Goal: Information Seeking & Learning: Learn about a topic

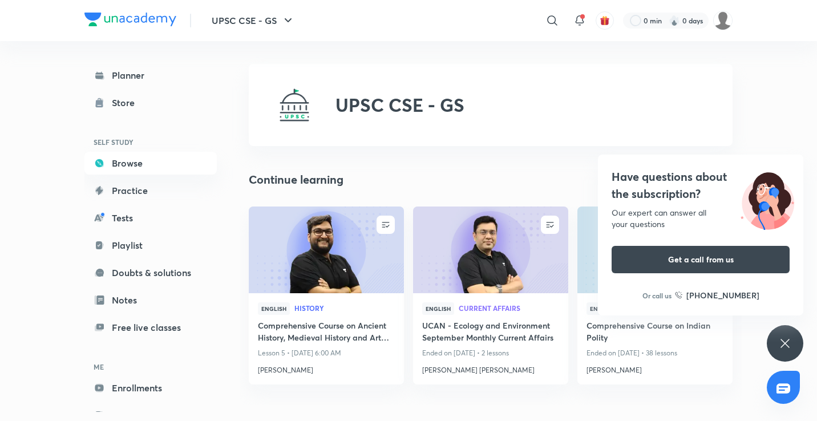
click at [786, 348] on icon at bounding box center [785, 344] width 14 height 14
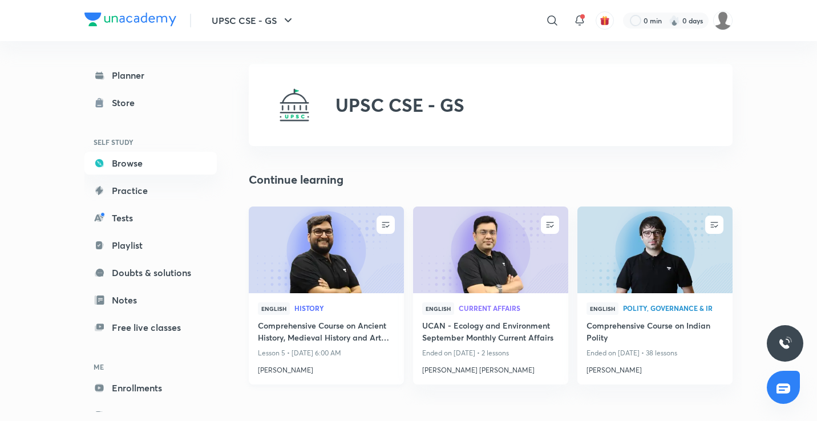
click at [301, 285] on img at bounding box center [326, 249] width 158 height 88
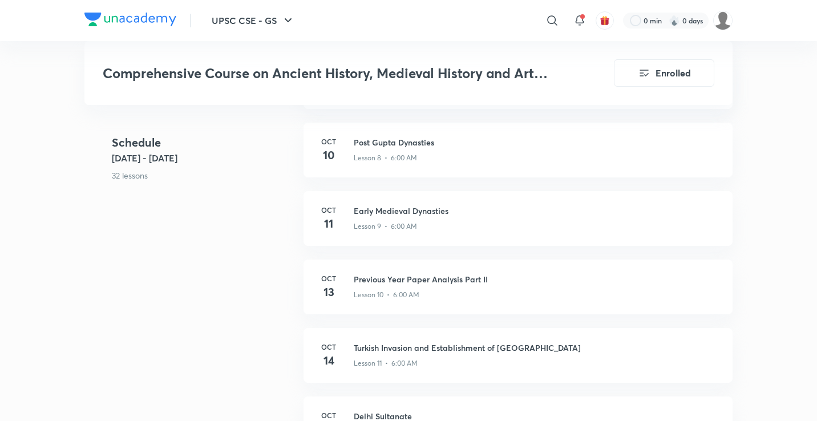
scroll to position [737, 0]
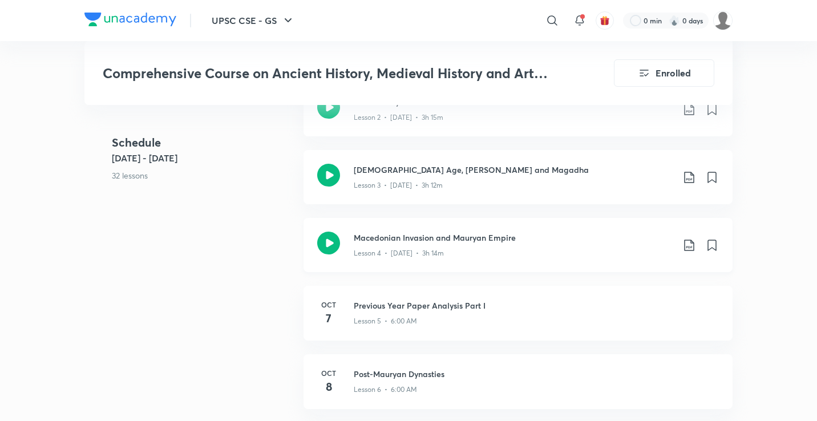
click at [330, 232] on icon at bounding box center [328, 243] width 23 height 23
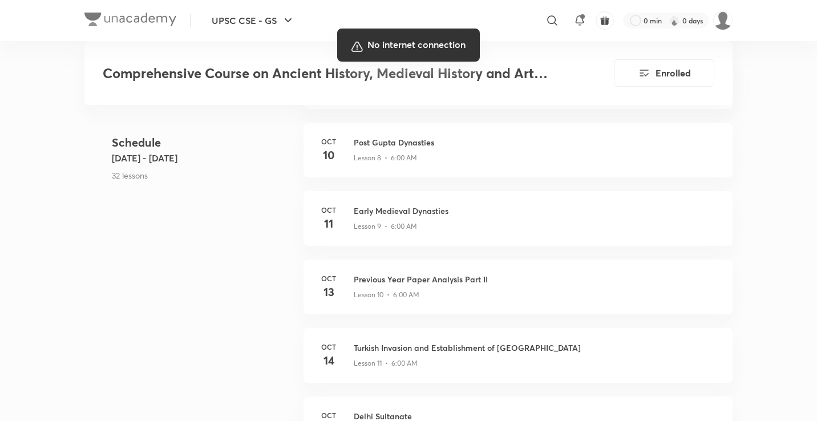
click at [565, 322] on div at bounding box center [408, 210] width 817 height 421
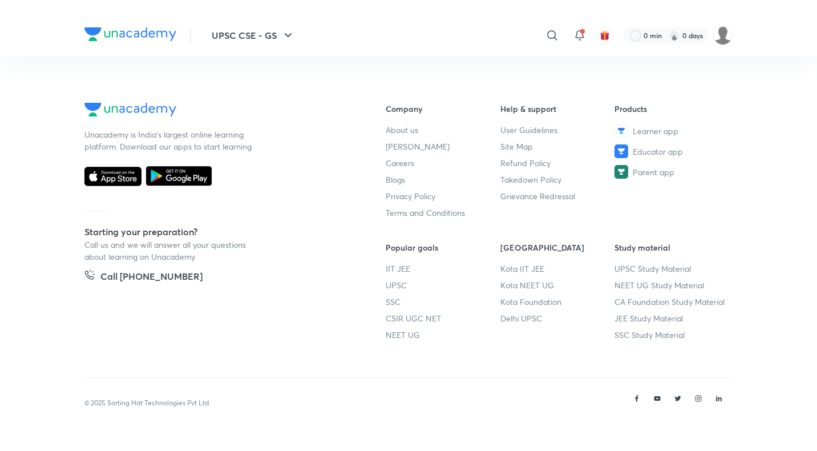
scroll to position [620, 0]
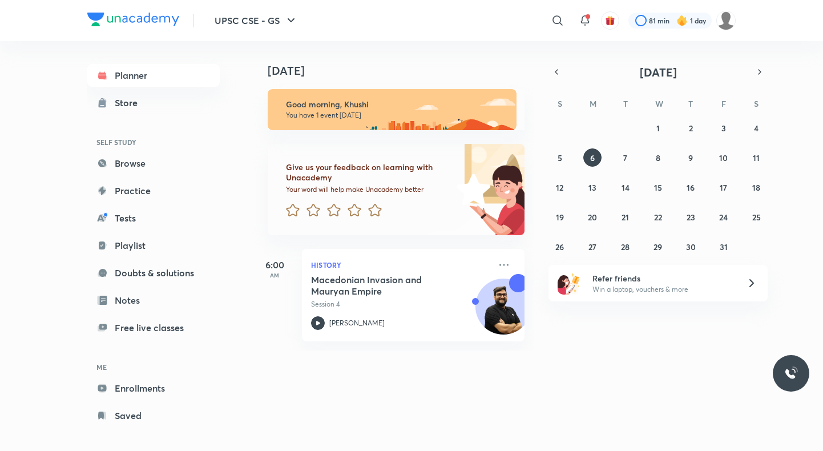
click at [320, 344] on div "[DATE] Good morning, Khushi You have 1 event [DATE] Give us your feedback on le…" at bounding box center [393, 195] width 282 height 309
click at [308, 329] on div "History Macedonian Invasion and Mauryan Empire Session 4 [PERSON_NAME]" at bounding box center [413, 295] width 223 height 92
click at [314, 316] on div "Macedonian Invasion and Mauryan Empire Session 4 [PERSON_NAME]" at bounding box center [400, 302] width 179 height 56
